Goal: Information Seeking & Learning: Learn about a topic

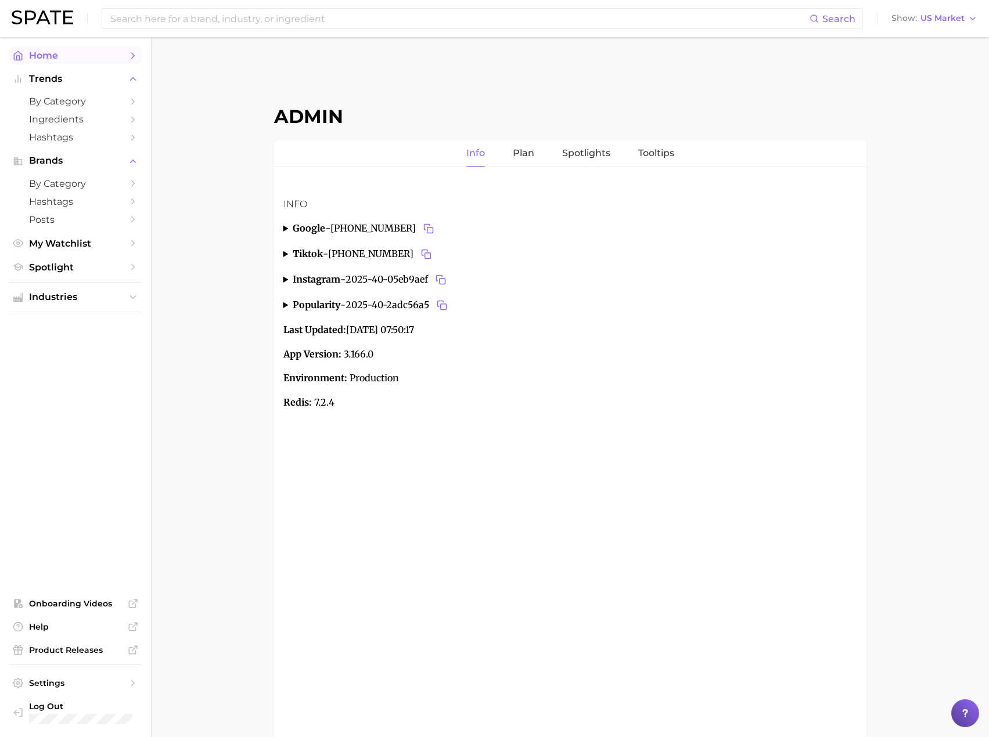
click at [65, 49] on link "Home" at bounding box center [75, 55] width 132 height 18
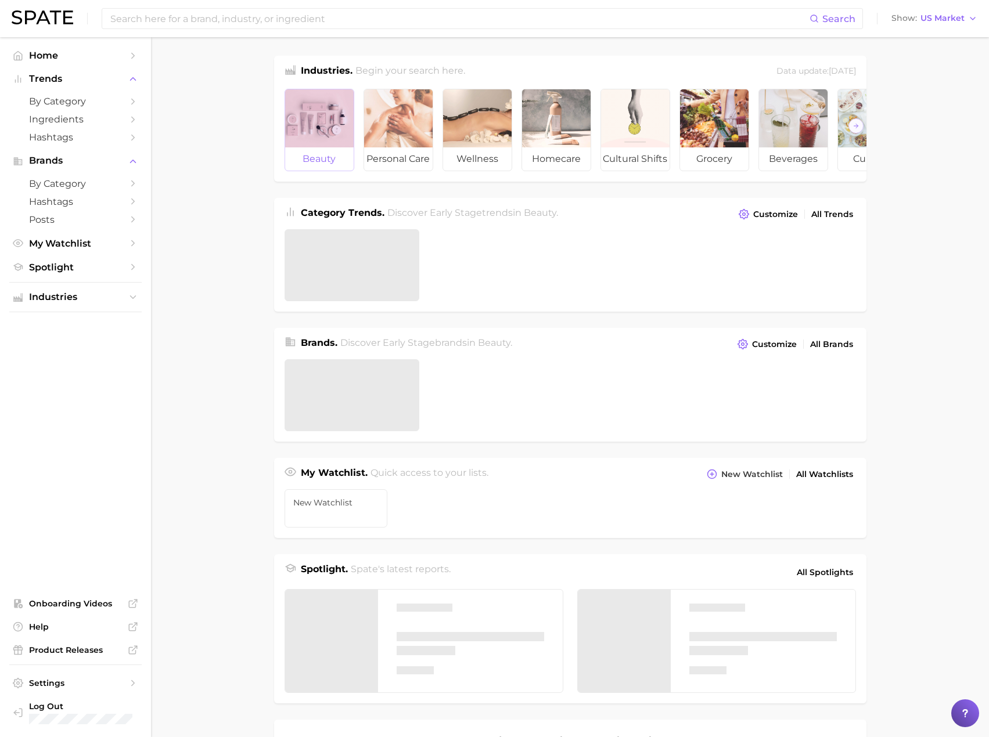
click at [315, 131] on div at bounding box center [319, 118] width 68 height 58
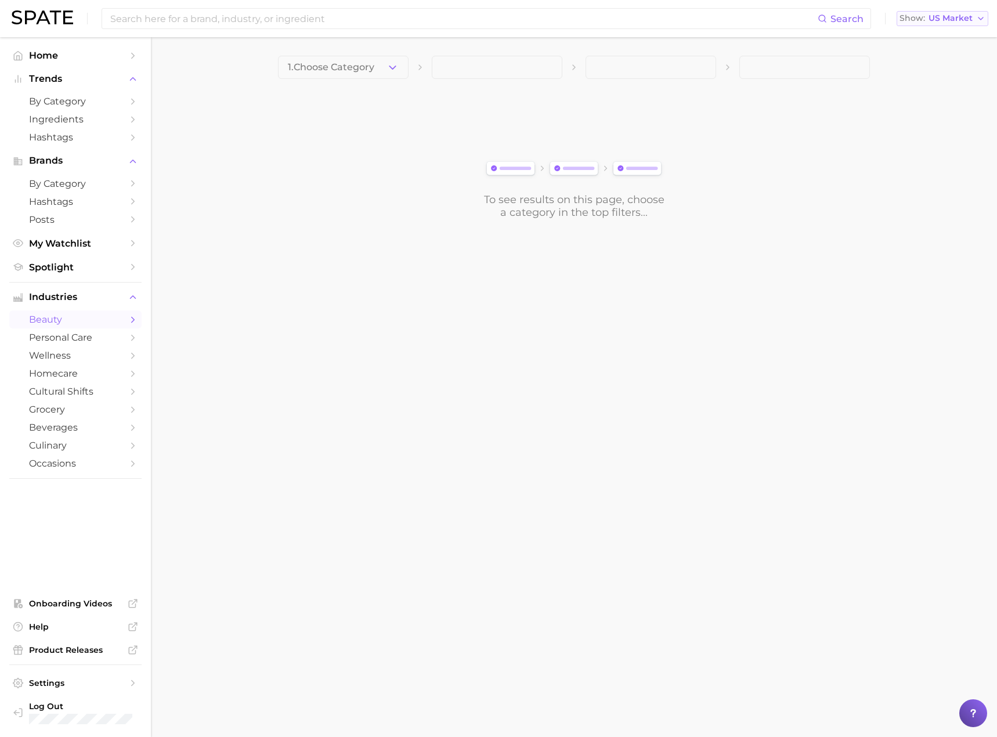
click at [956, 25] on button "Show US Market" at bounding box center [943, 18] width 92 height 15
click at [928, 80] on span "[GEOGRAPHIC_DATA]" at bounding box center [948, 79] width 90 height 10
click at [385, 68] on button "1. Choose Category" at bounding box center [343, 67] width 131 height 23
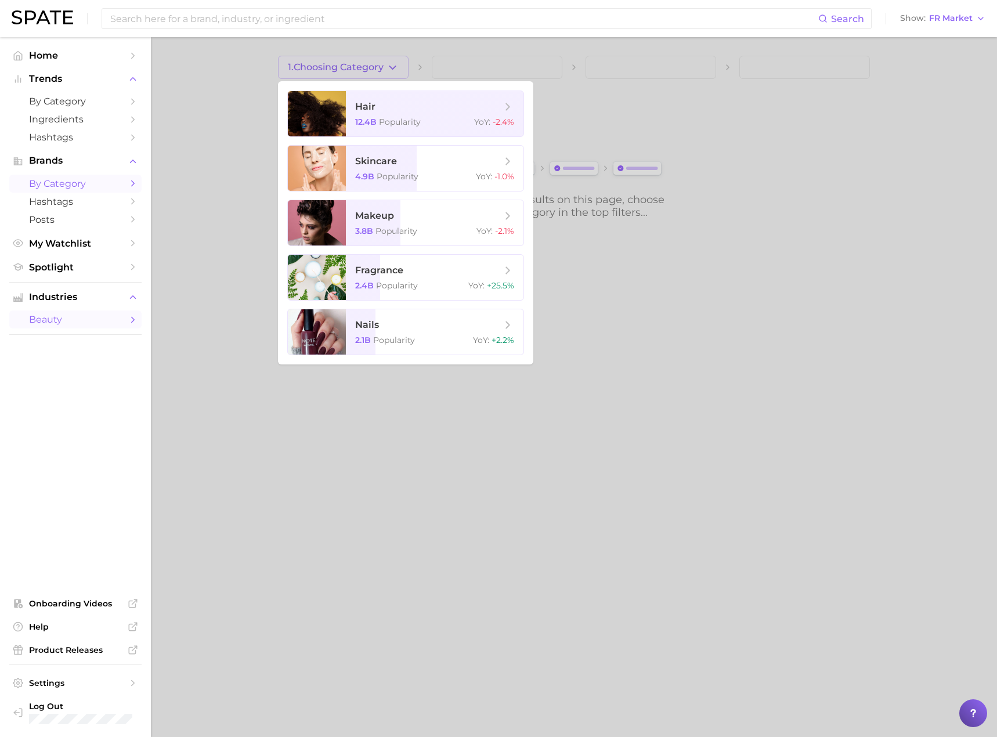
click at [74, 180] on span "by Category" at bounding box center [75, 183] width 93 height 11
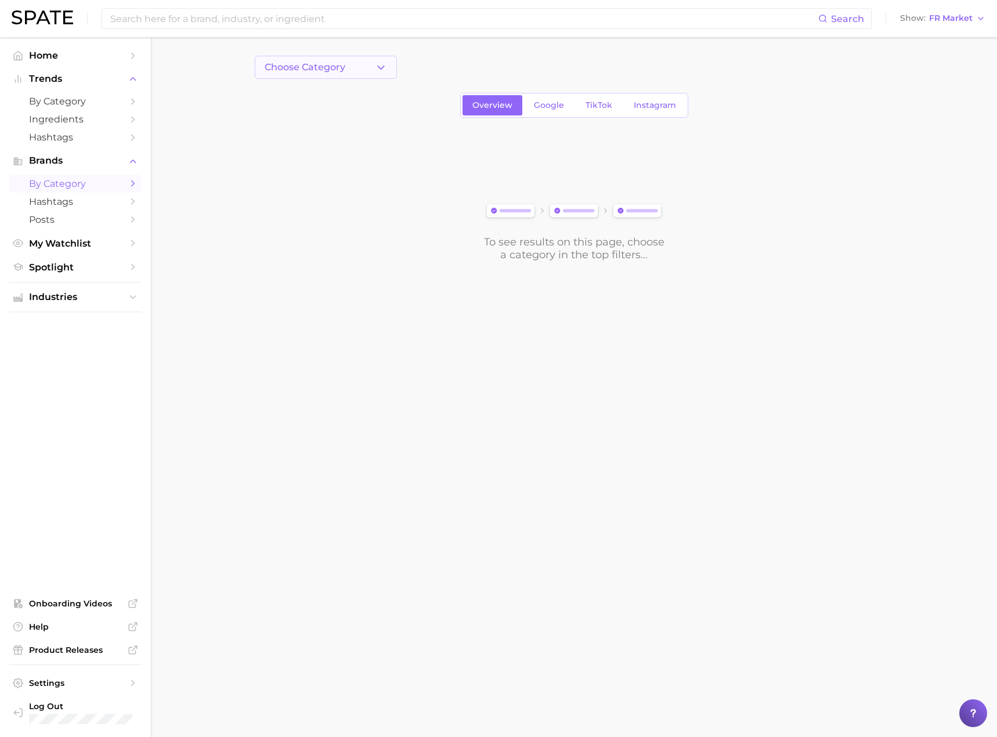
click at [378, 63] on icon "button" at bounding box center [381, 68] width 12 height 12
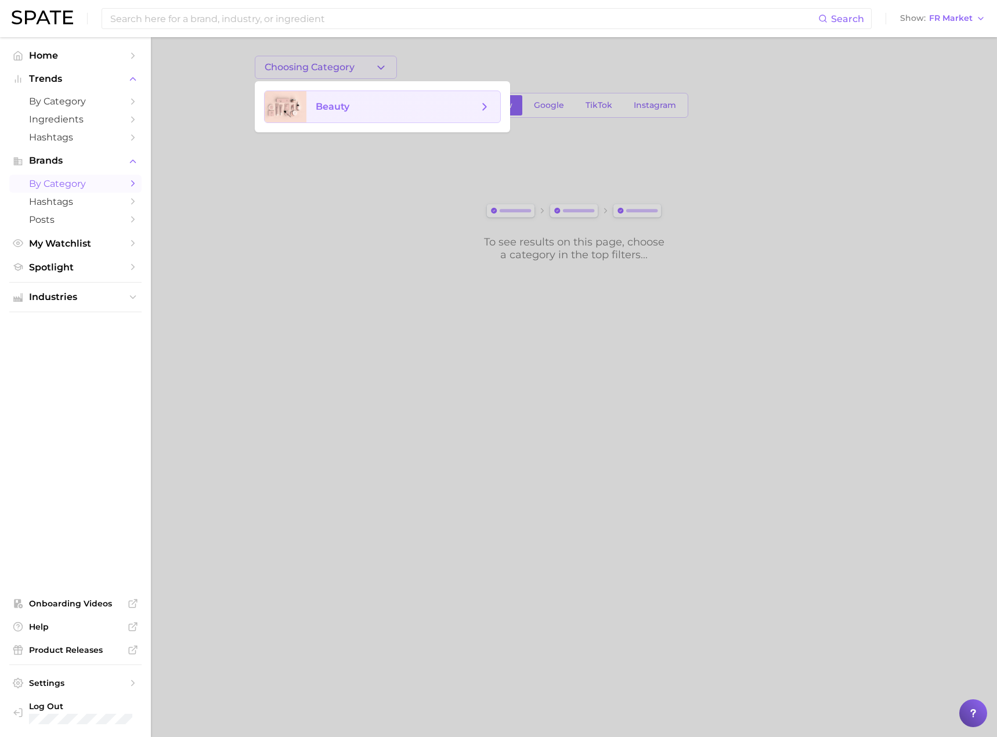
click at [356, 98] on span "beauty" at bounding box center [404, 106] width 194 height 31
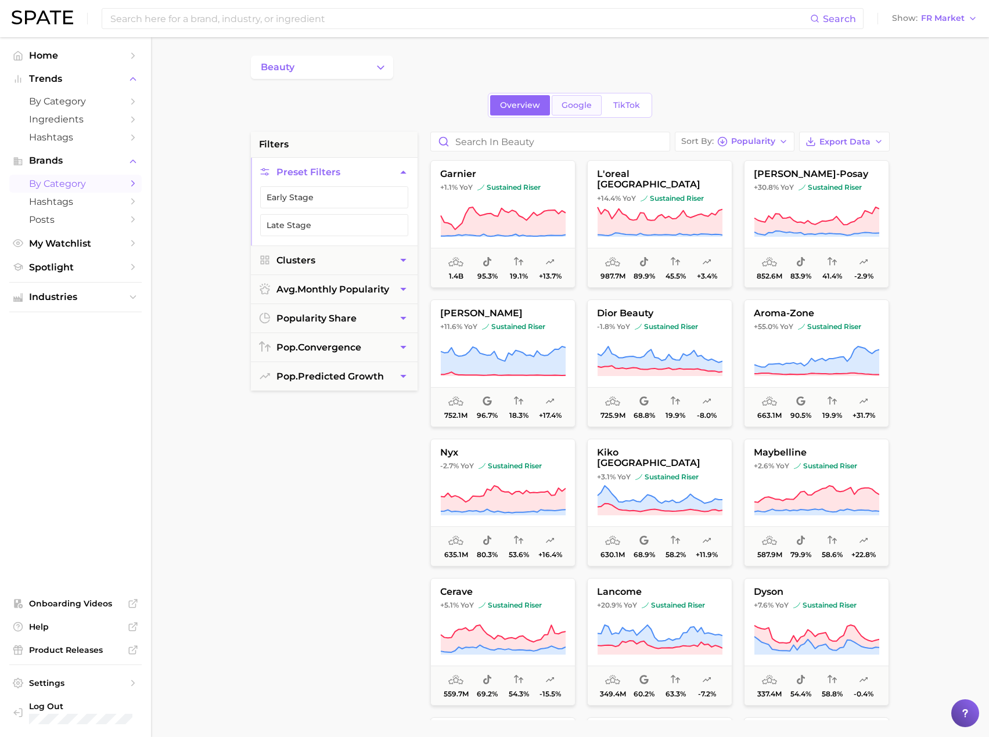
click at [577, 105] on span "Google" at bounding box center [576, 105] width 30 height 10
